Goal: Task Accomplishment & Management: Manage account settings

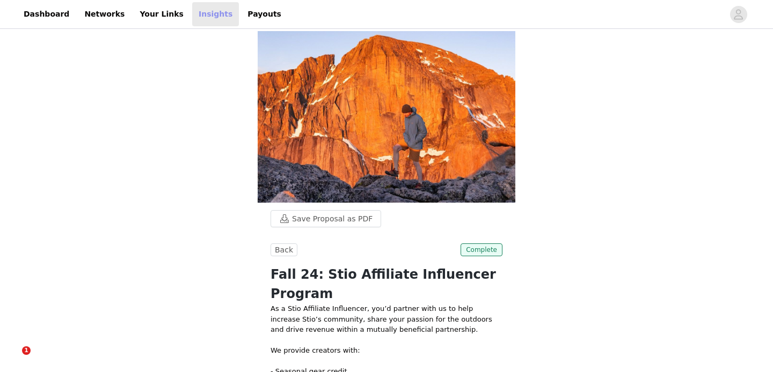
click at [192, 15] on link "Insights" at bounding box center [215, 14] width 47 height 24
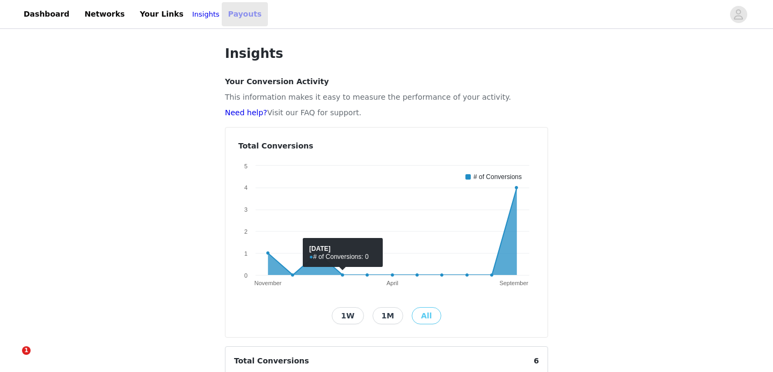
click at [244, 13] on link "Payouts" at bounding box center [245, 14] width 47 height 24
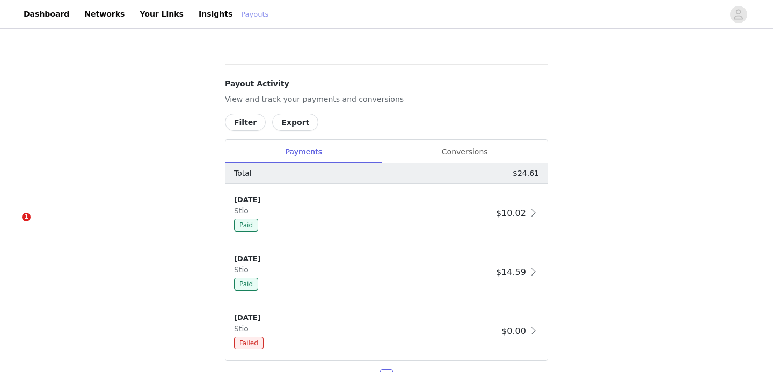
scroll to position [171, 0]
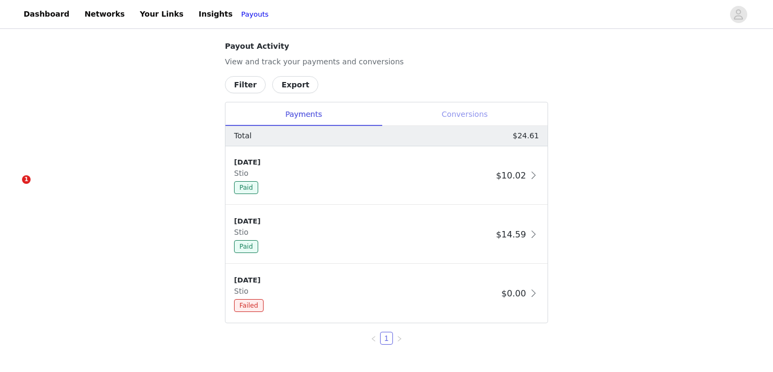
click at [465, 118] on div "Payouts View your payment related transactions. Payout Activity View and track …" at bounding box center [386, 109] width 349 height 498
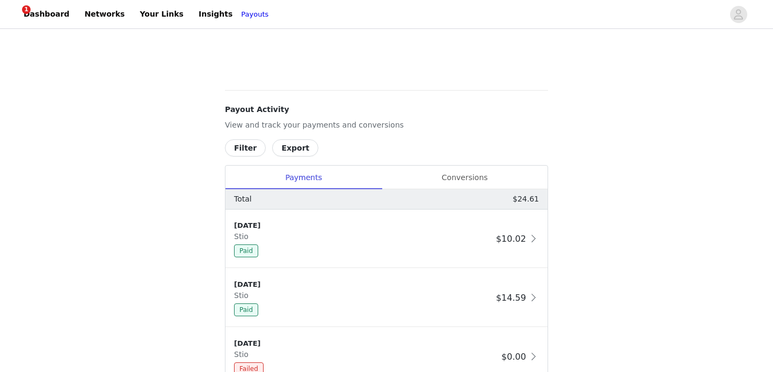
scroll to position [427, 0]
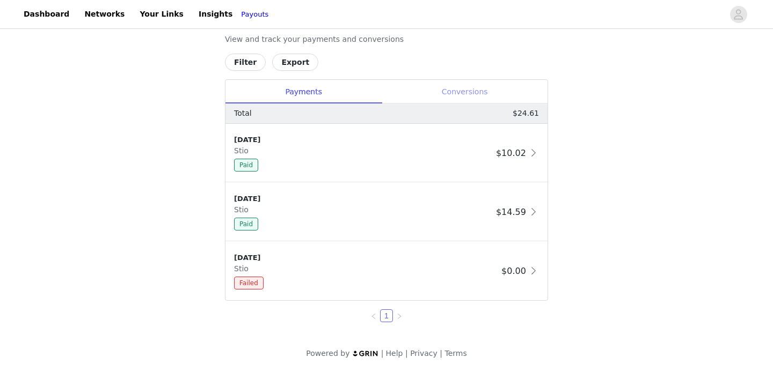
click at [477, 97] on div "Conversions" at bounding box center [464, 92] width 166 height 24
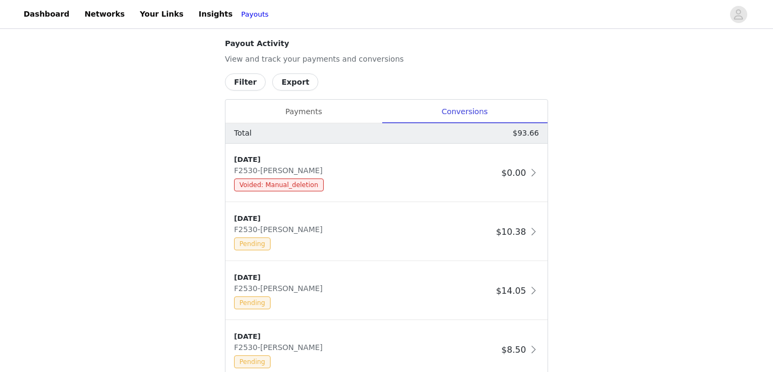
scroll to position [0, 0]
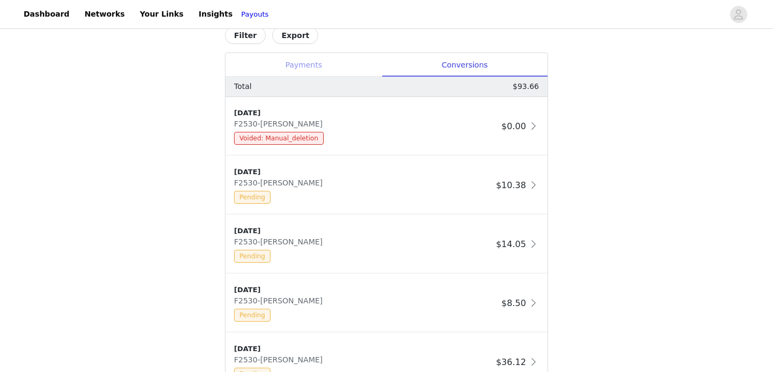
click at [289, 61] on div "Payments" at bounding box center [303, 65] width 156 height 24
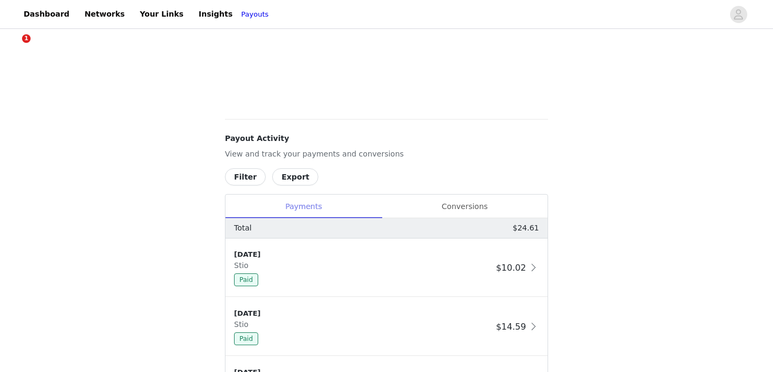
scroll to position [71, 0]
